Goal: Find specific fact: Find specific fact

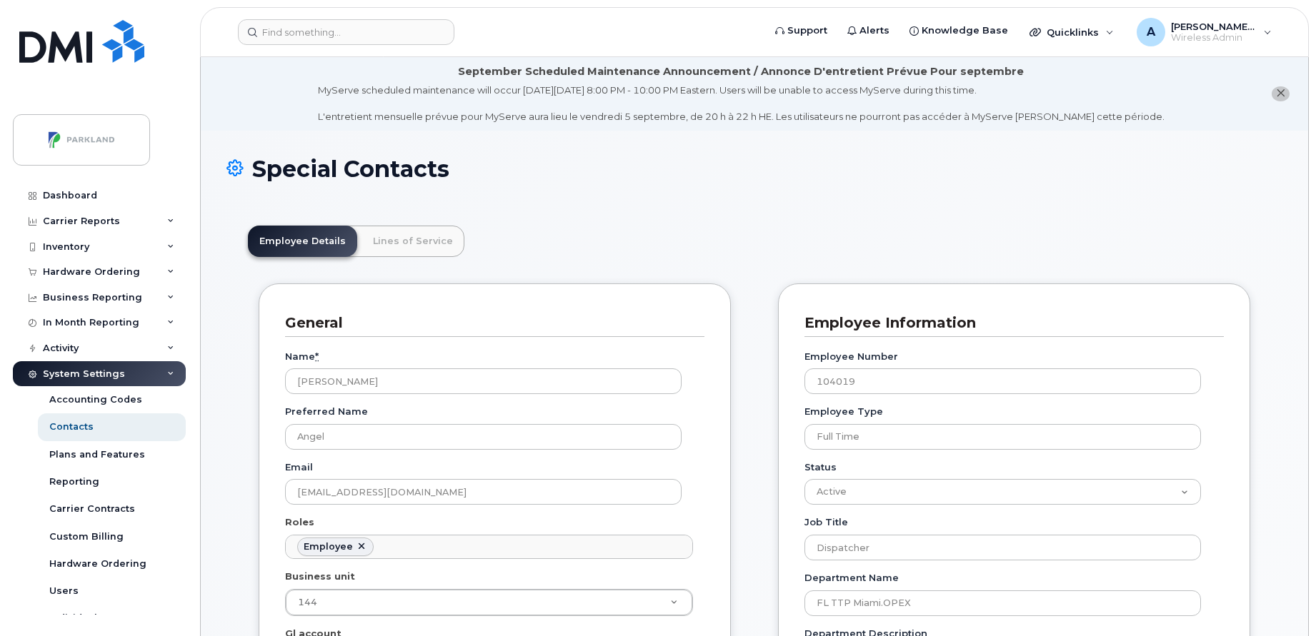
scroll to position [42, 0]
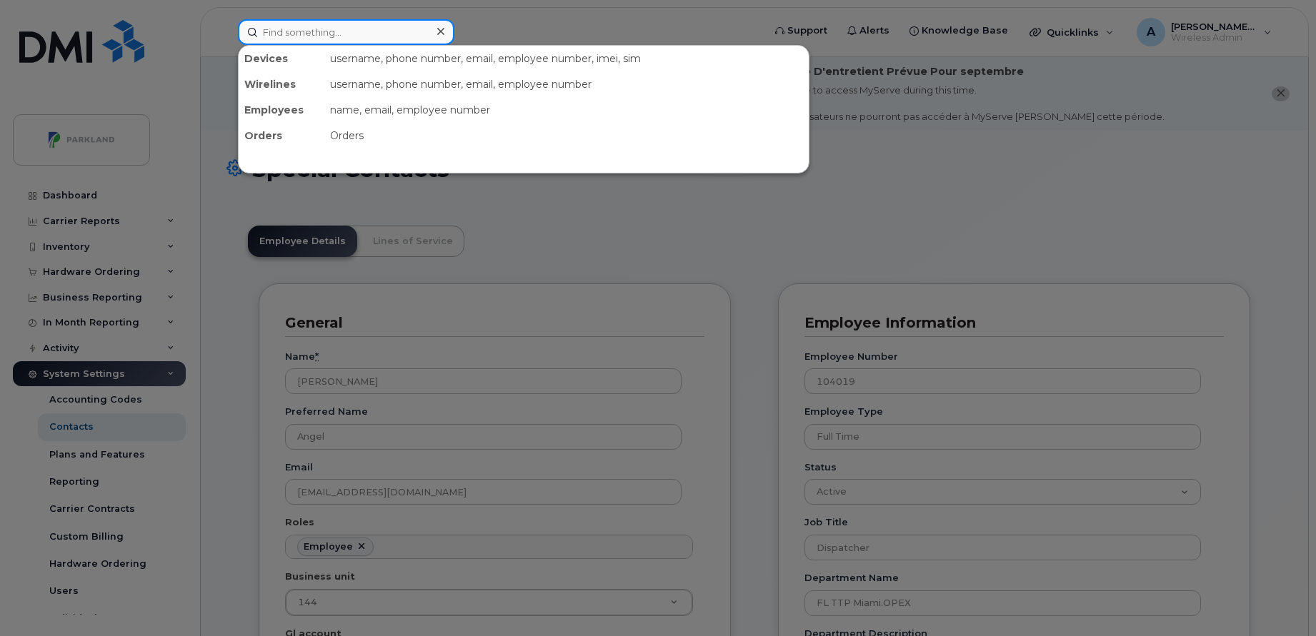
click at [344, 35] on input at bounding box center [346, 32] width 216 height 26
paste input "[PERSON_NAME]"
type input "[PERSON_NAME]"
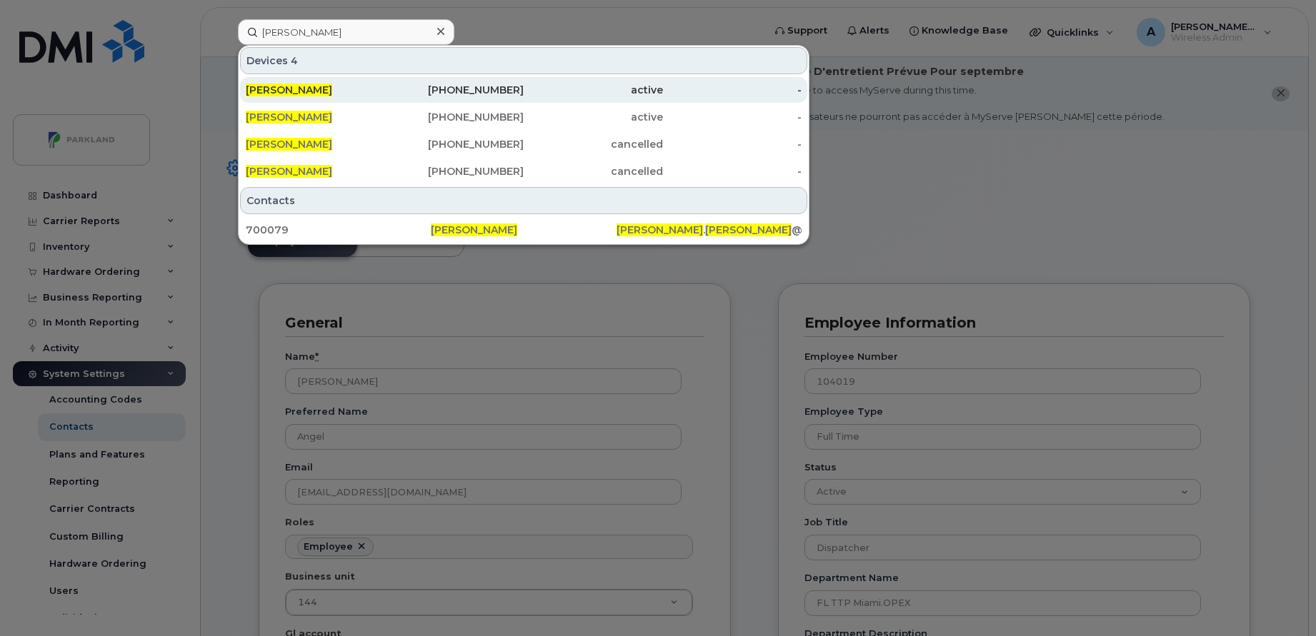
click at [349, 91] on div "[PERSON_NAME]" at bounding box center [315, 90] width 139 height 14
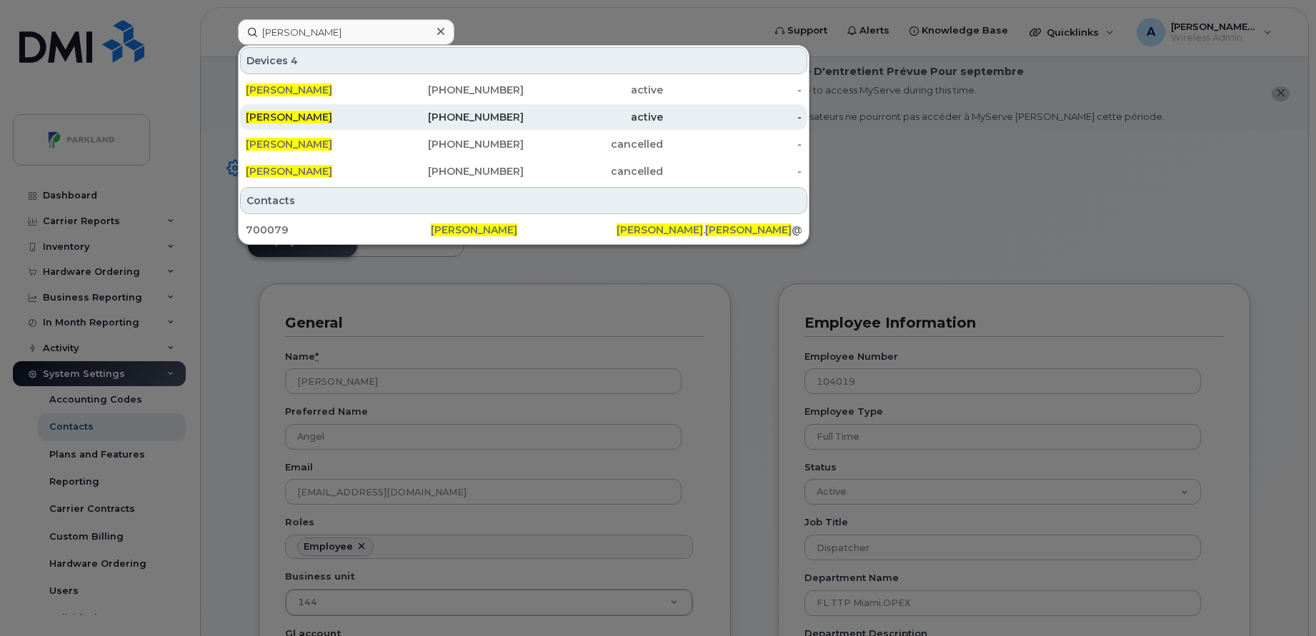
click at [341, 109] on div "[PERSON_NAME]" at bounding box center [315, 117] width 139 height 26
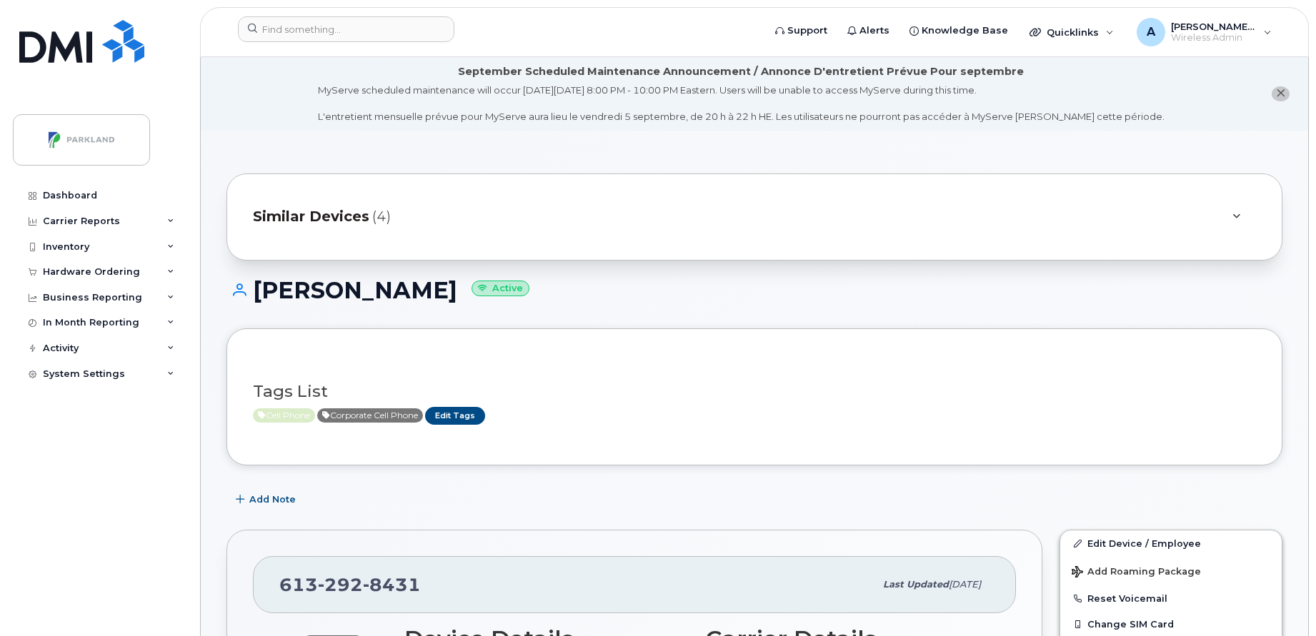
click at [659, 213] on div "Similar Devices (4)" at bounding box center [734, 217] width 963 height 34
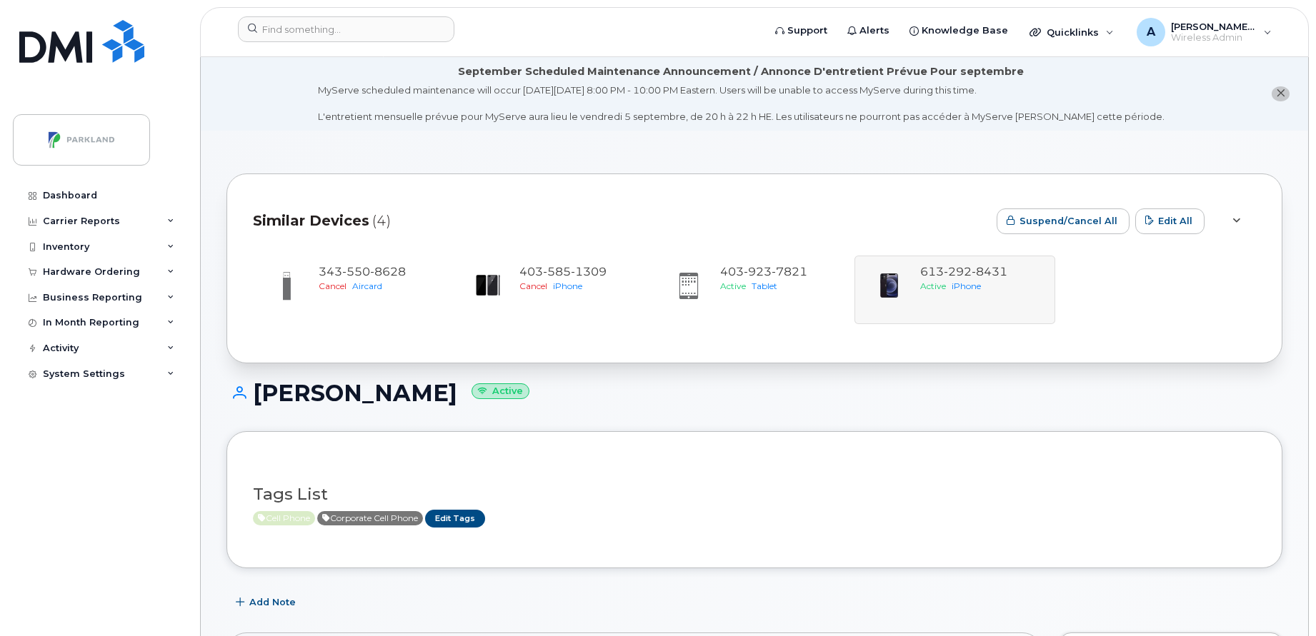
click at [658, 214] on div "Similar Devices (4)" at bounding box center [619, 221] width 732 height 43
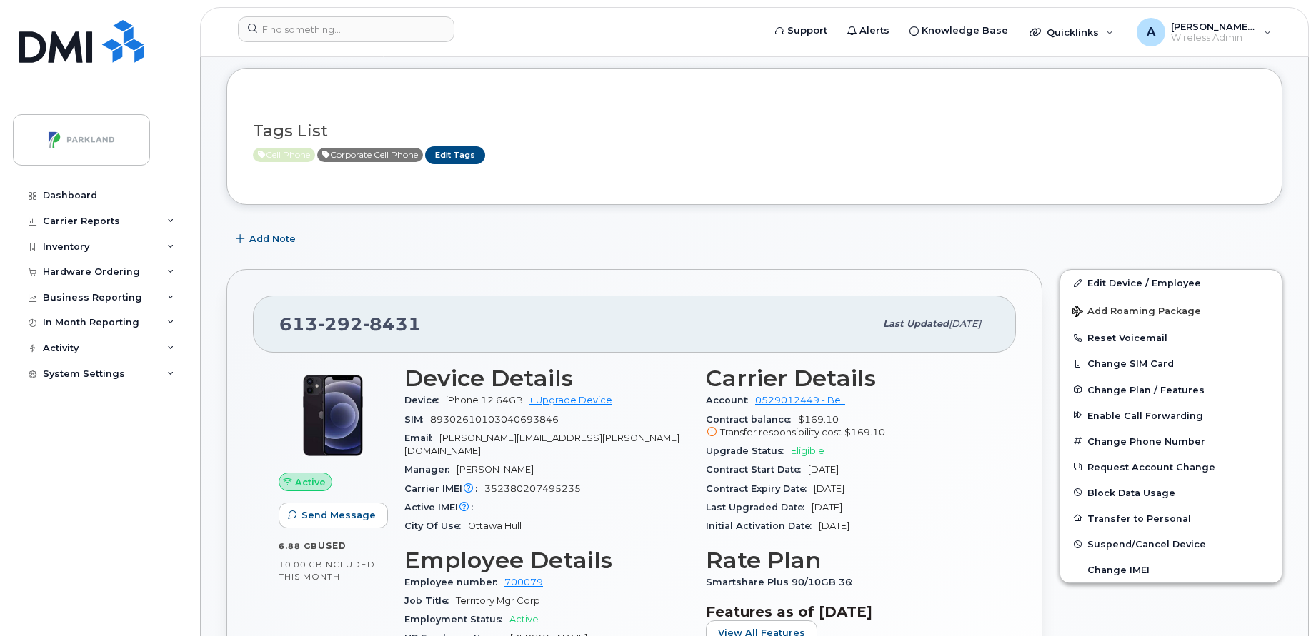
scroll to position [257, 0]
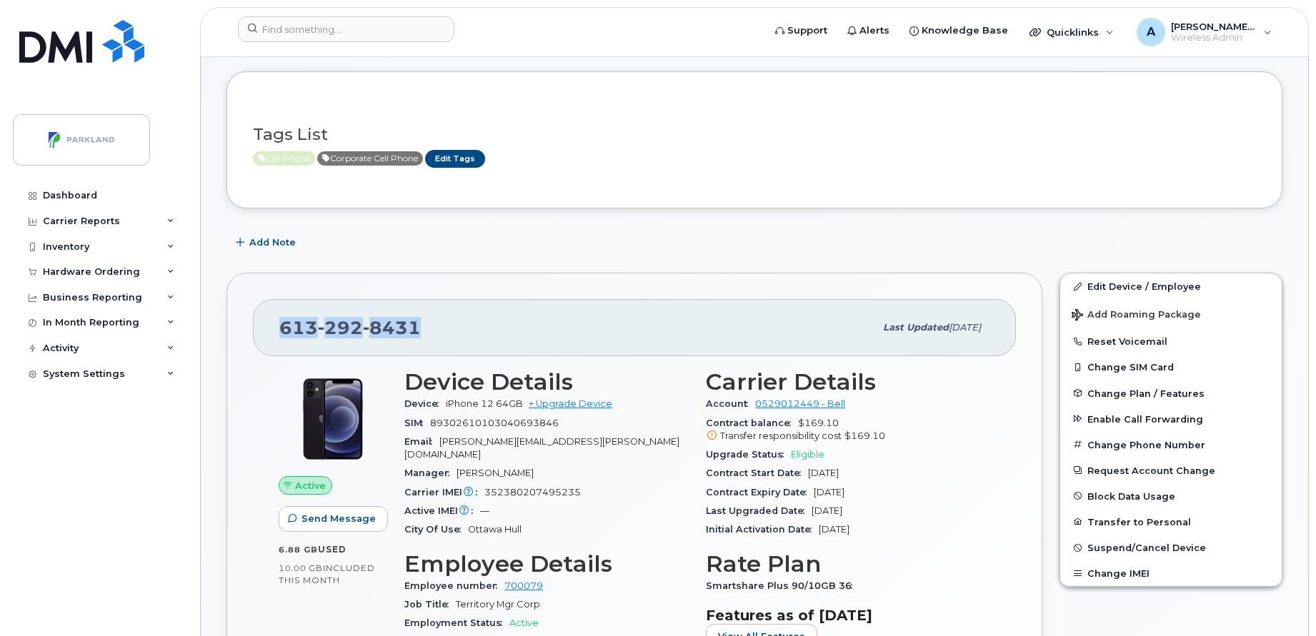
drag, startPoint x: 420, startPoint y: 338, endPoint x: 282, endPoint y: 348, distance: 138.2
click at [282, 348] on div "613 292 8431 Last updated Aug 21, 2025" at bounding box center [634, 327] width 763 height 57
copy span "613 292 8431"
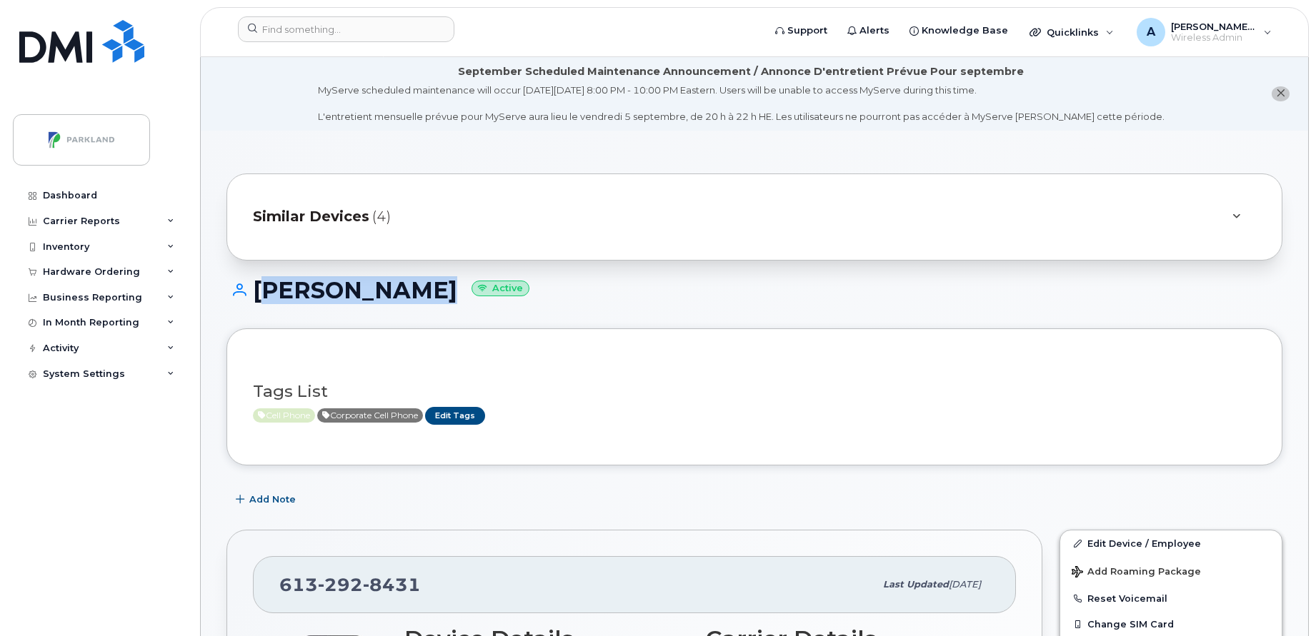
drag, startPoint x: 408, startPoint y: 290, endPoint x: 259, endPoint y: 286, distance: 148.6
click at [259, 286] on h1 "Ross Leonard Active" at bounding box center [754, 290] width 1056 height 25
copy h1 "[PERSON_NAME]"
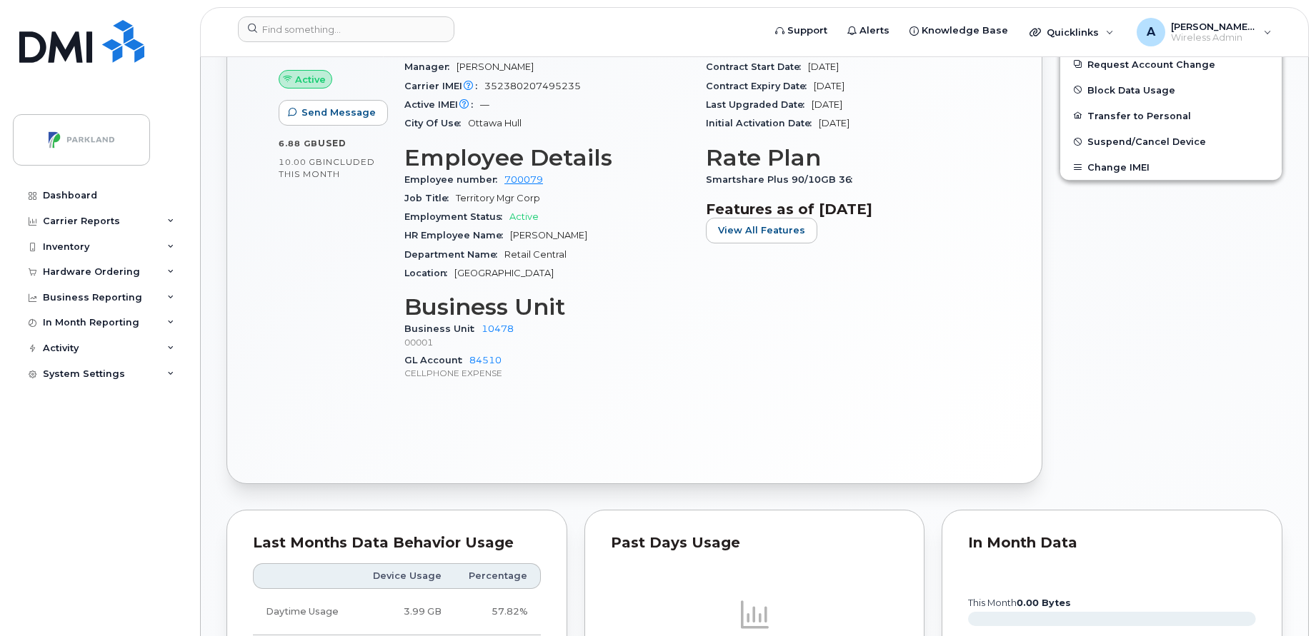
scroll to position [664, 0]
drag, startPoint x: 551, startPoint y: 164, endPoint x: 501, endPoint y: 168, distance: 50.2
click at [501, 170] on div "Employee number 700079" at bounding box center [546, 179] width 284 height 19
copy link "700079"
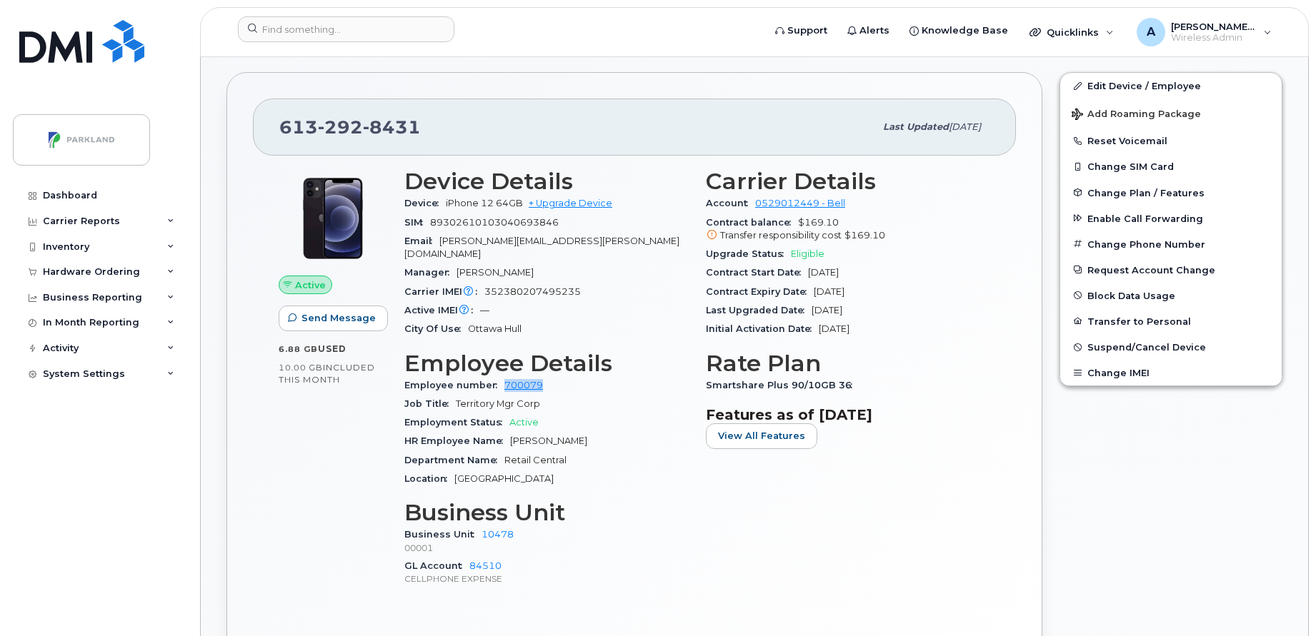
scroll to position [459, 0]
drag, startPoint x: 421, startPoint y: 134, endPoint x: 281, endPoint y: 131, distance: 139.3
click at [281, 131] on div "613 292 8431" at bounding box center [576, 126] width 595 height 30
copy span "613 292 8431"
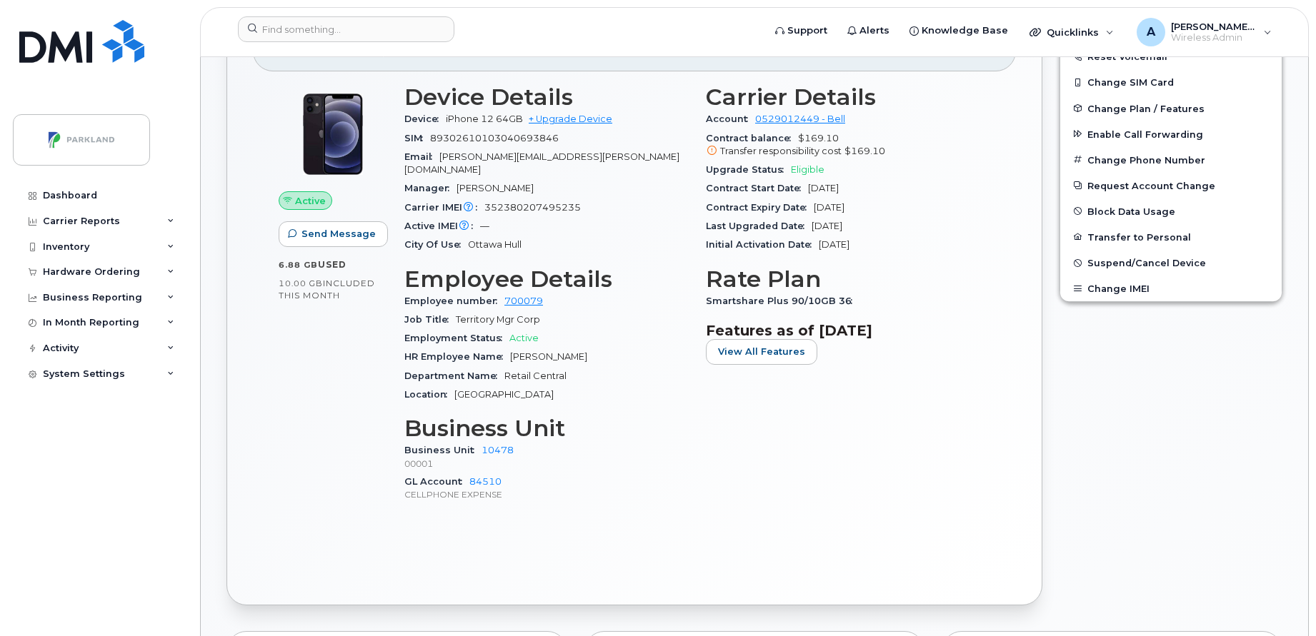
scroll to position [546, 0]
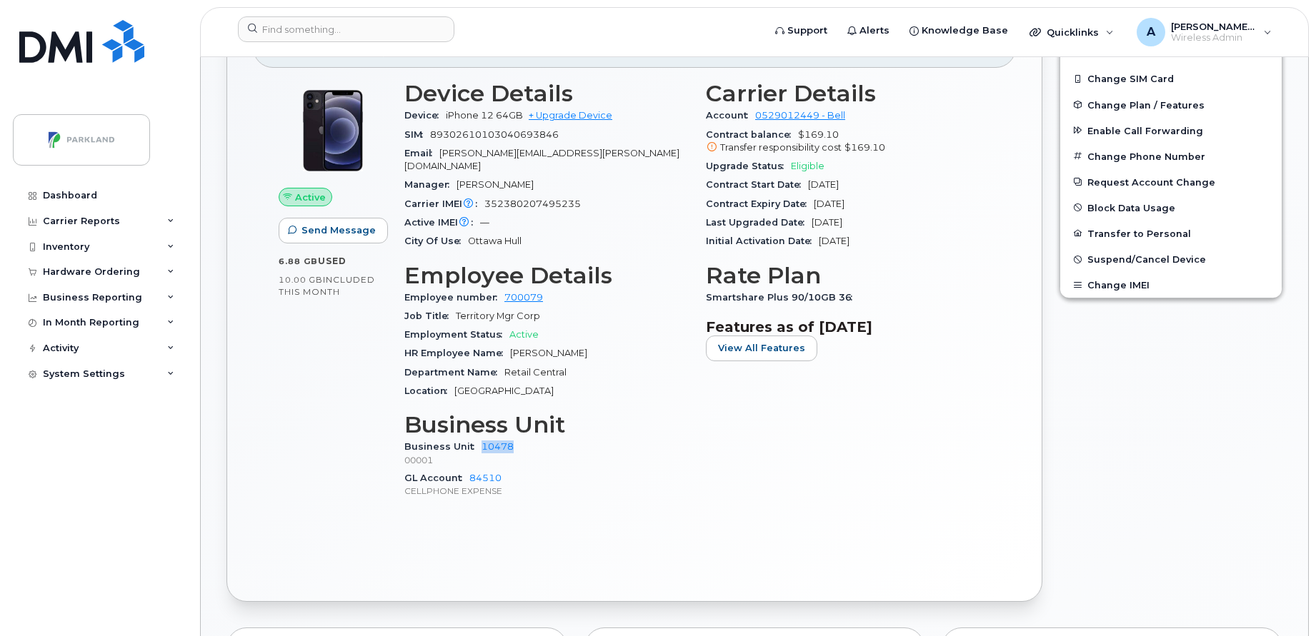
drag, startPoint x: 521, startPoint y: 434, endPoint x: 479, endPoint y: 440, distance: 43.2
click at [479, 440] on div "Business Unit 10478 00001" at bounding box center [546, 453] width 284 height 31
copy link "10478"
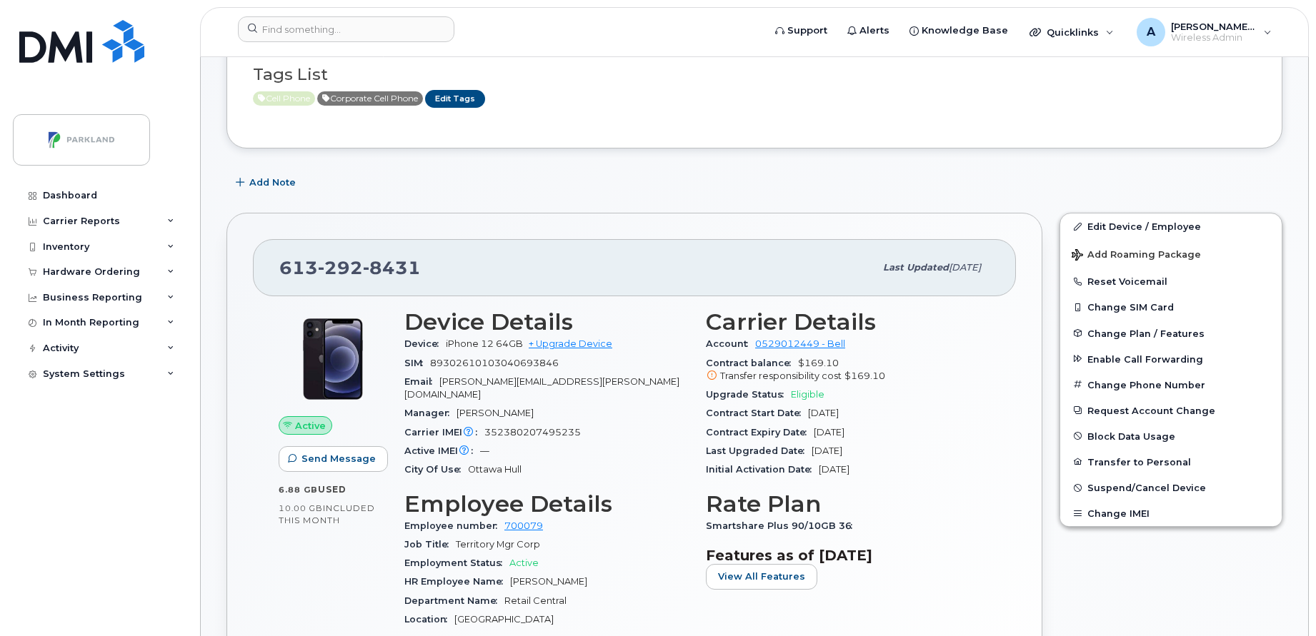
scroll to position [319, 0]
